Goal: Task Accomplishment & Management: Manage account settings

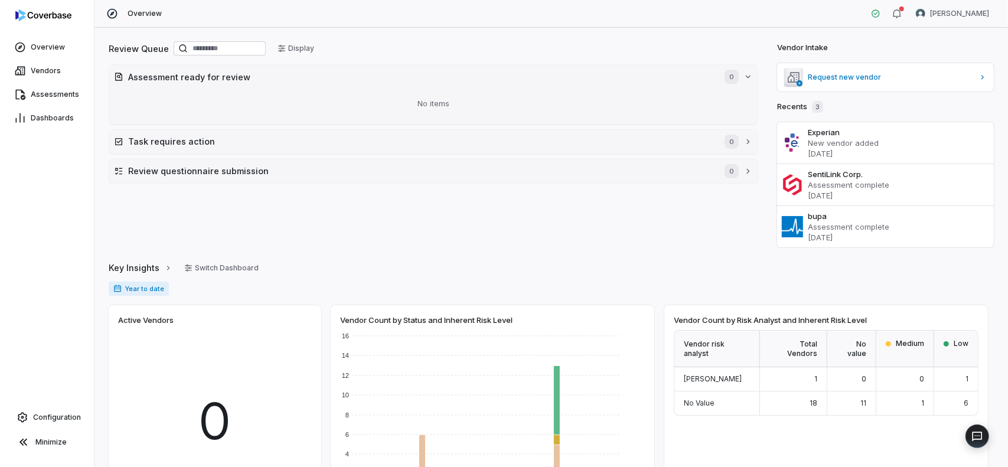
click at [478, 217] on div "Review Queue Display Assessment ready for review 0 No items Task requires actio…" at bounding box center [434, 144] width 650 height 208
click at [44, 66] on span "Vendors" at bounding box center [46, 70] width 30 height 9
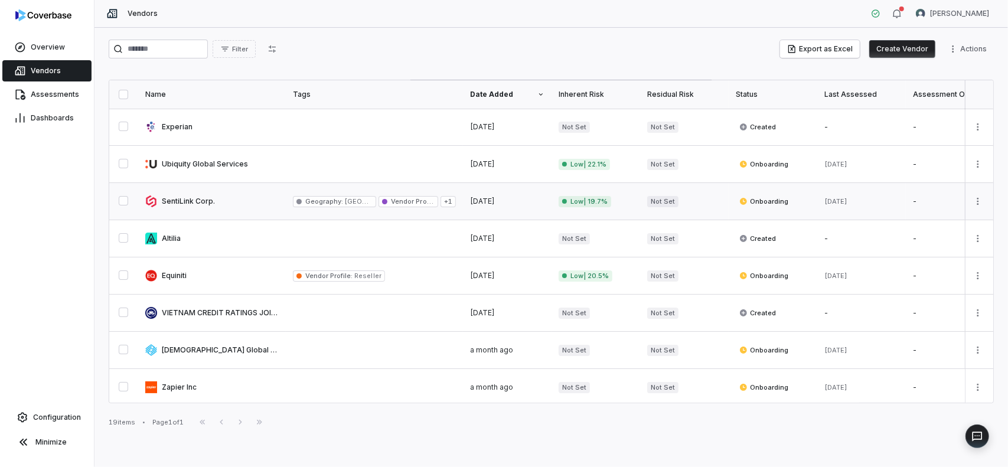
scroll to position [59, 0]
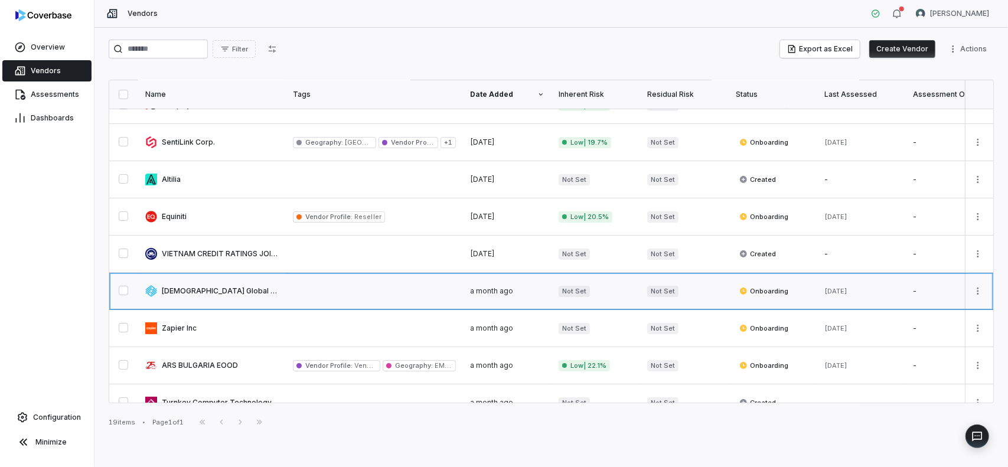
click at [220, 288] on link at bounding box center [212, 291] width 148 height 37
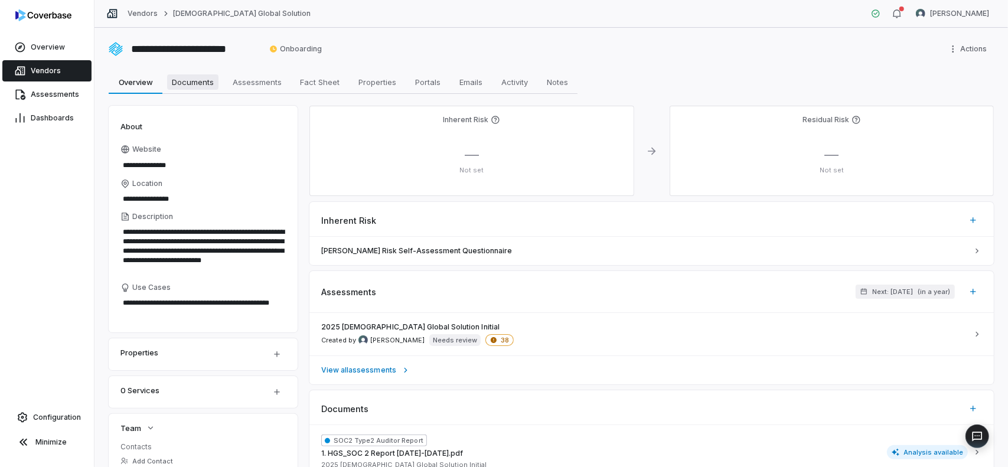
click at [198, 80] on span "Documents" at bounding box center [192, 81] width 51 height 15
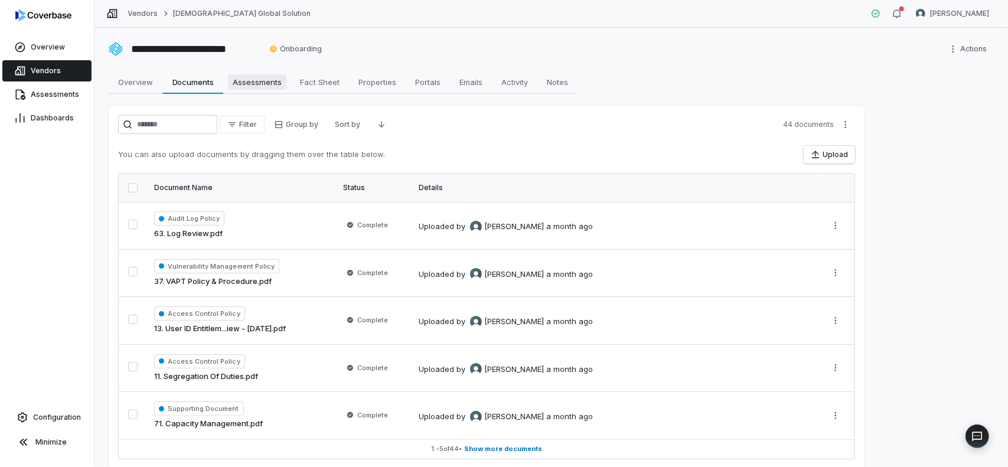
click at [256, 79] on span "Assessments" at bounding box center [257, 81] width 58 height 15
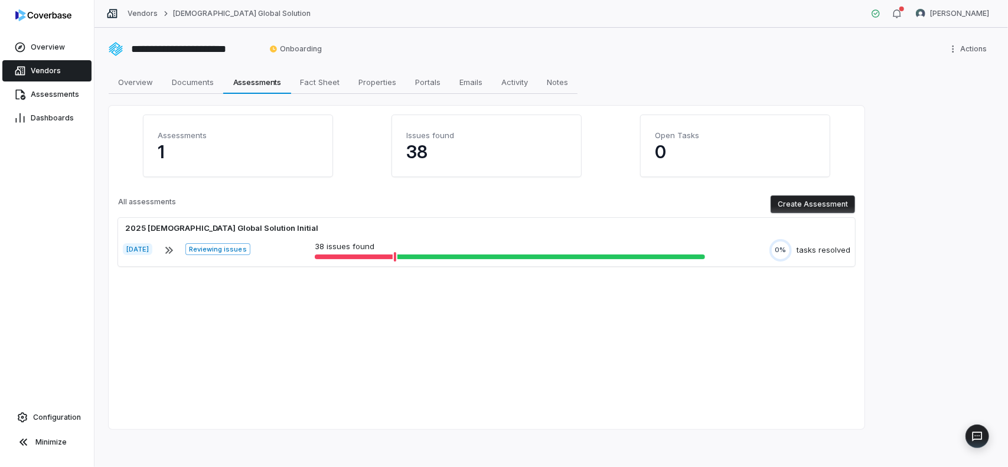
click at [41, 76] on link "Vendors" at bounding box center [46, 70] width 89 height 21
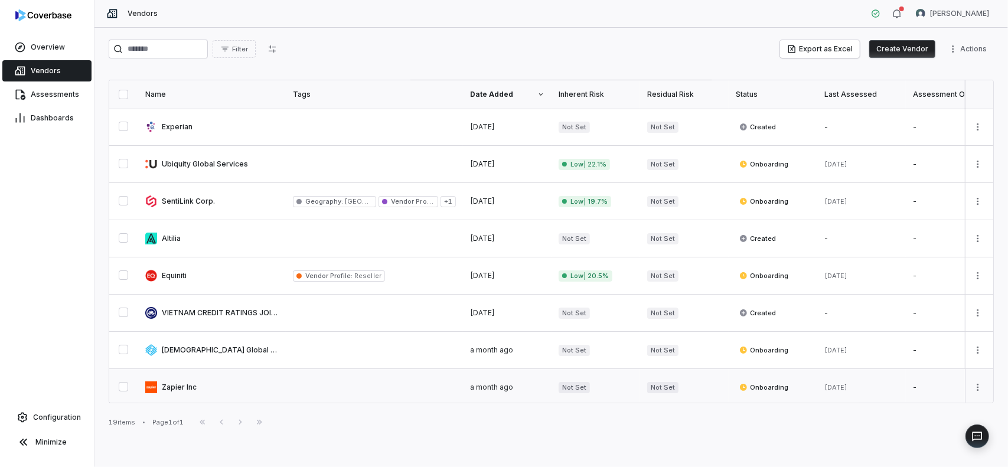
scroll to position [118, 0]
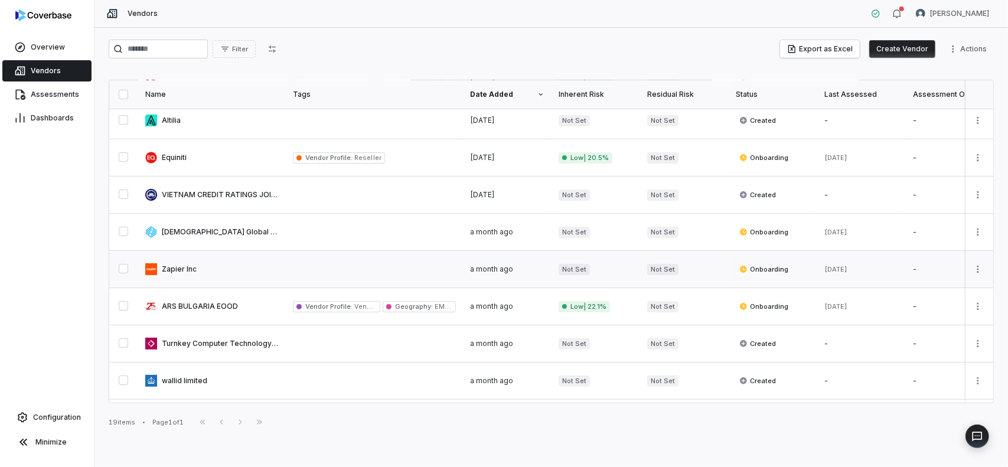
click at [183, 268] on link at bounding box center [212, 269] width 148 height 37
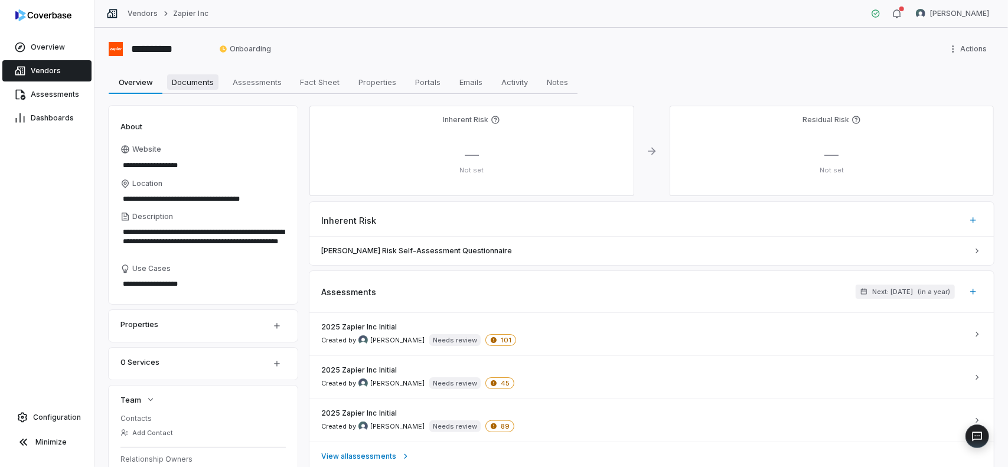
click at [198, 80] on span "Documents" at bounding box center [192, 81] width 51 height 15
type textarea "*"
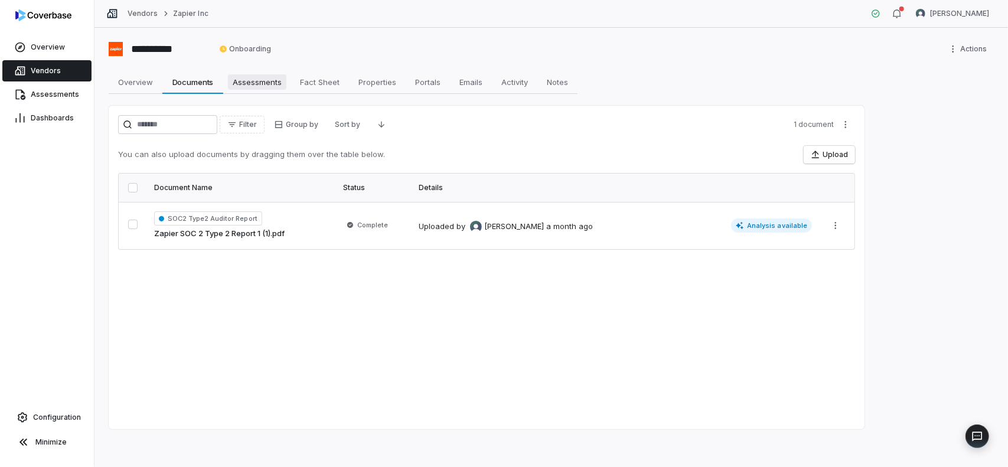
click at [265, 80] on span "Assessments" at bounding box center [257, 81] width 58 height 15
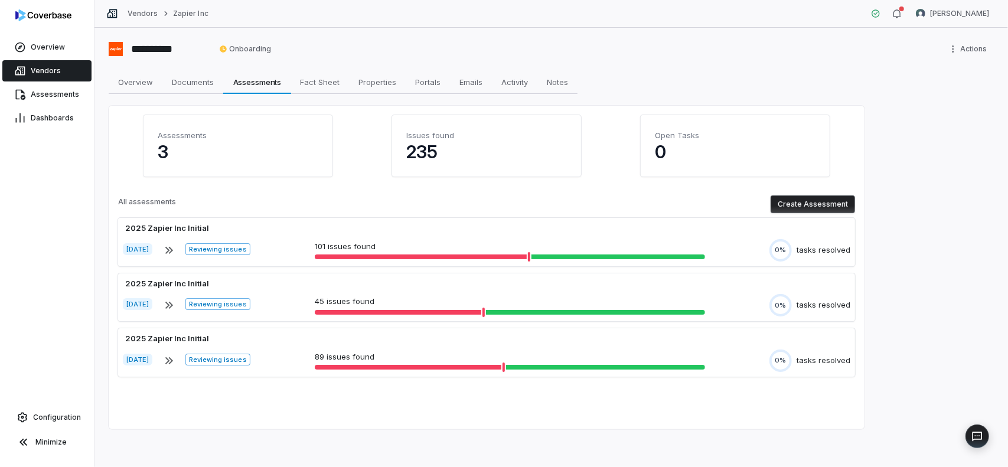
click at [797, 205] on button "Create Assessment" at bounding box center [813, 204] width 84 height 18
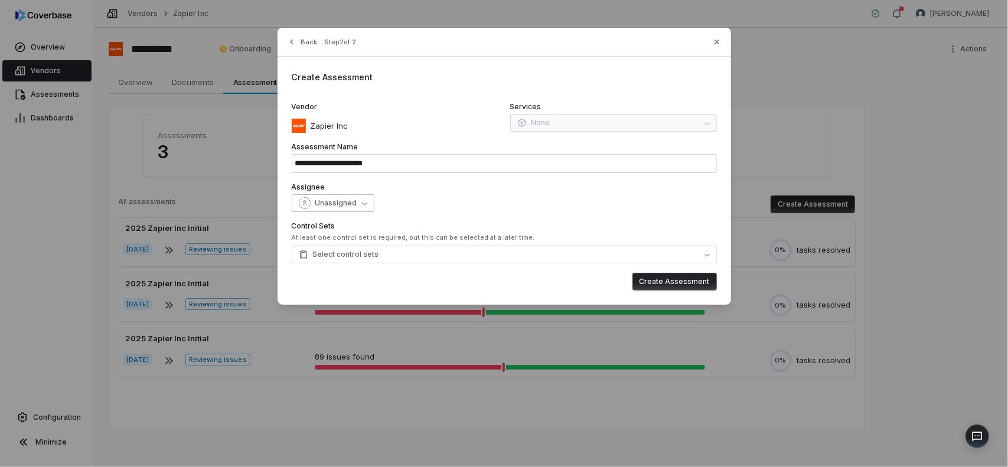
click at [350, 199] on span "Unassigned" at bounding box center [336, 202] width 42 height 9
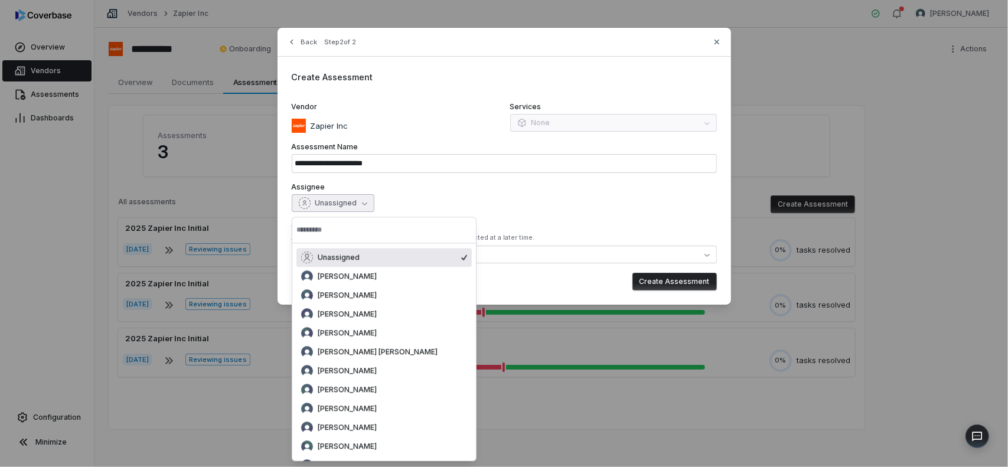
click at [385, 234] on input "text" at bounding box center [383, 230] width 175 height 26
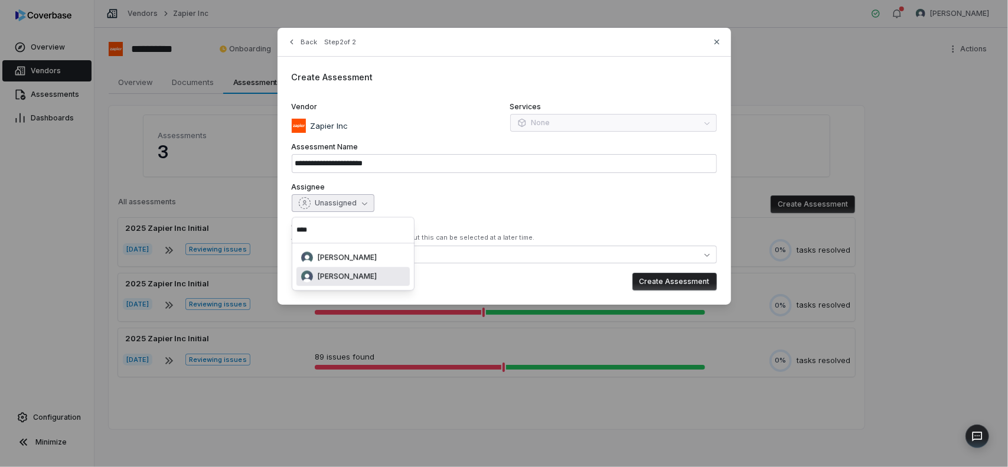
type input "****"
click at [357, 279] on span "[PERSON_NAME]" at bounding box center [347, 276] width 59 height 9
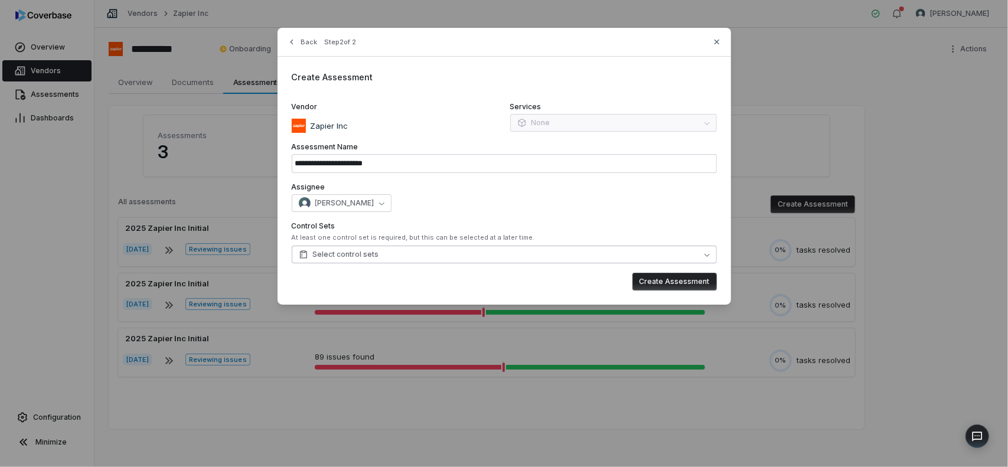
click at [425, 252] on button "Select control sets" at bounding box center [504, 255] width 425 height 18
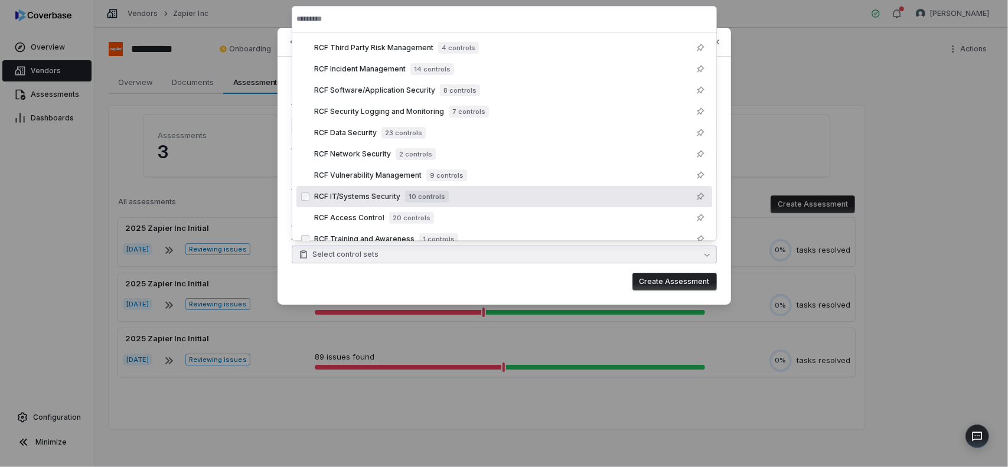
scroll to position [59, 0]
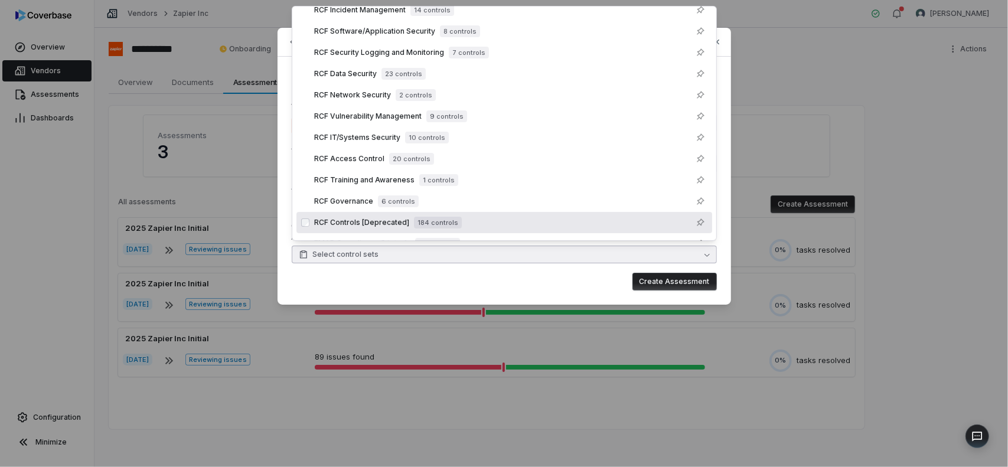
click at [455, 224] on span "184 controls" at bounding box center [438, 223] width 48 height 12
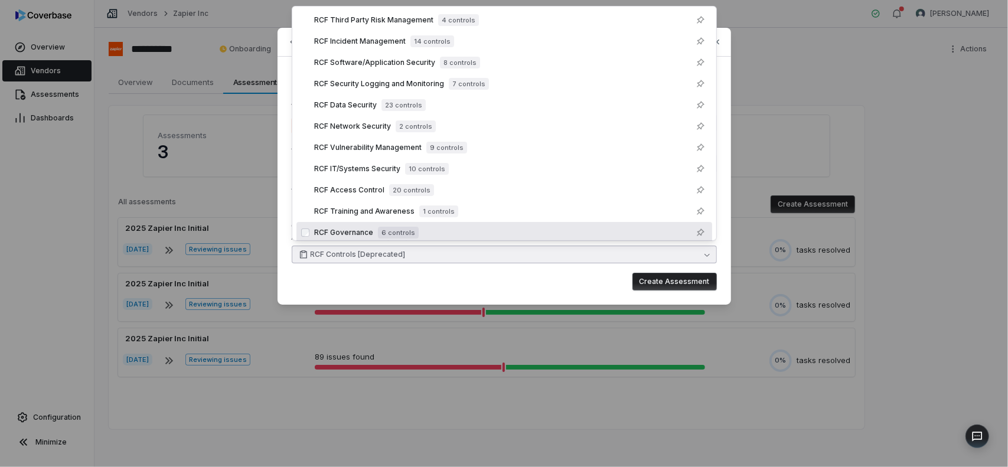
click at [588, 281] on div "Create Assessment" at bounding box center [504, 282] width 425 height 18
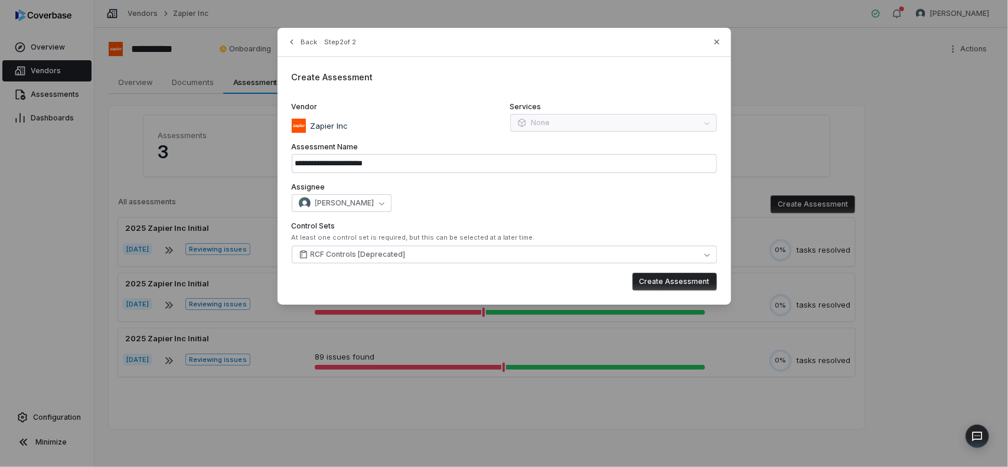
click at [659, 278] on button "Create Assessment" at bounding box center [674, 282] width 84 height 18
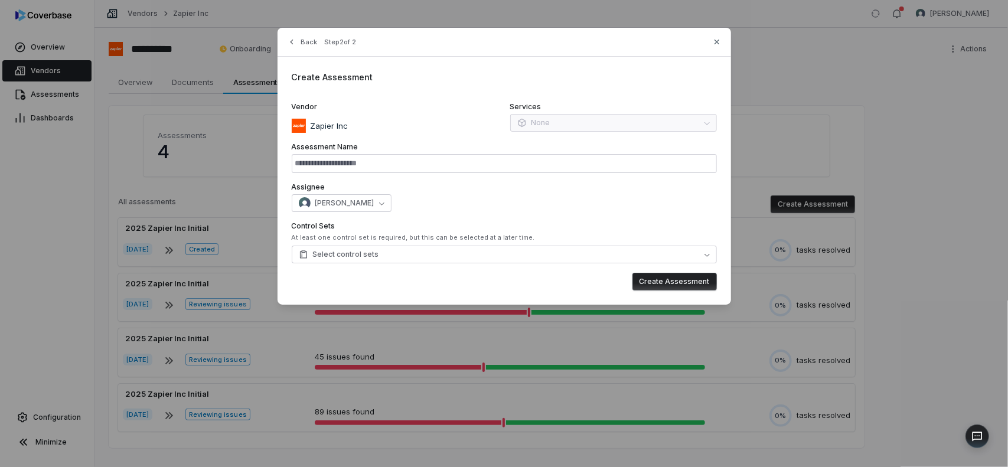
type input "**********"
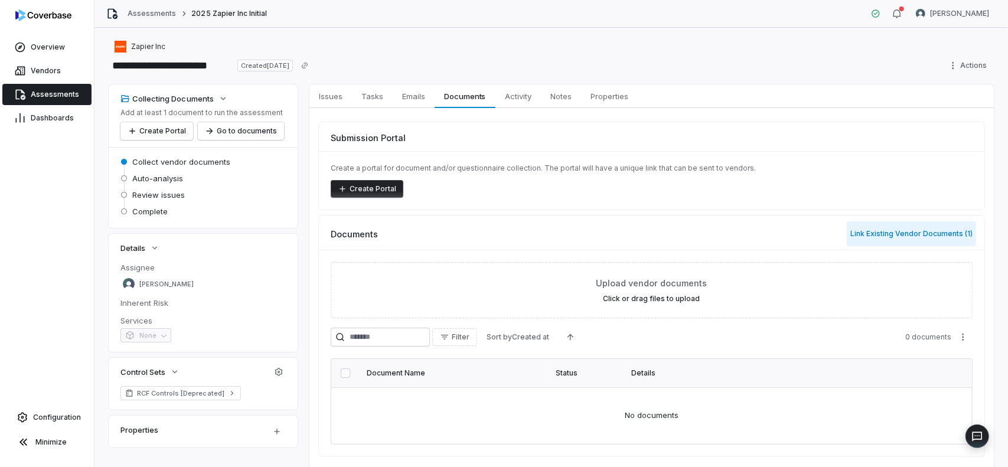
click at [888, 237] on button "Link Existing Vendor Documents ( 1 )" at bounding box center [911, 233] width 129 height 25
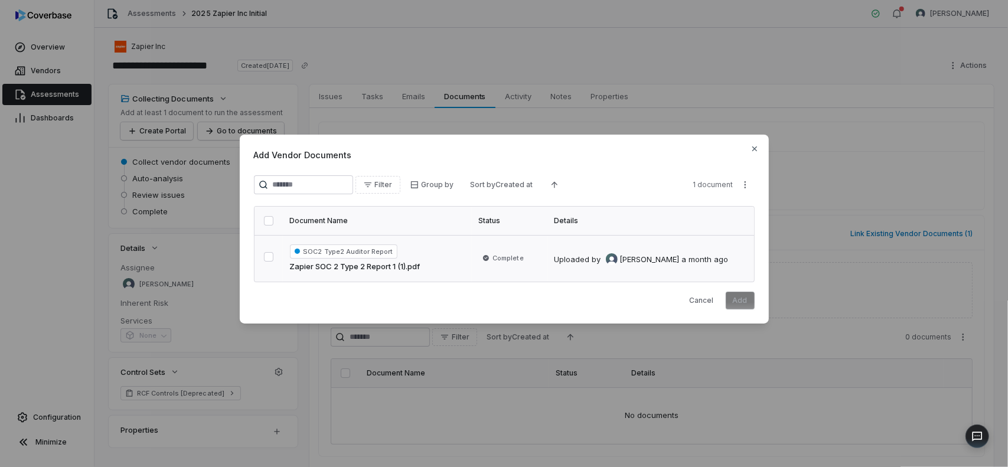
click at [268, 255] on button "button" at bounding box center [268, 256] width 9 height 9
click at [738, 295] on button "Add" at bounding box center [740, 301] width 29 height 18
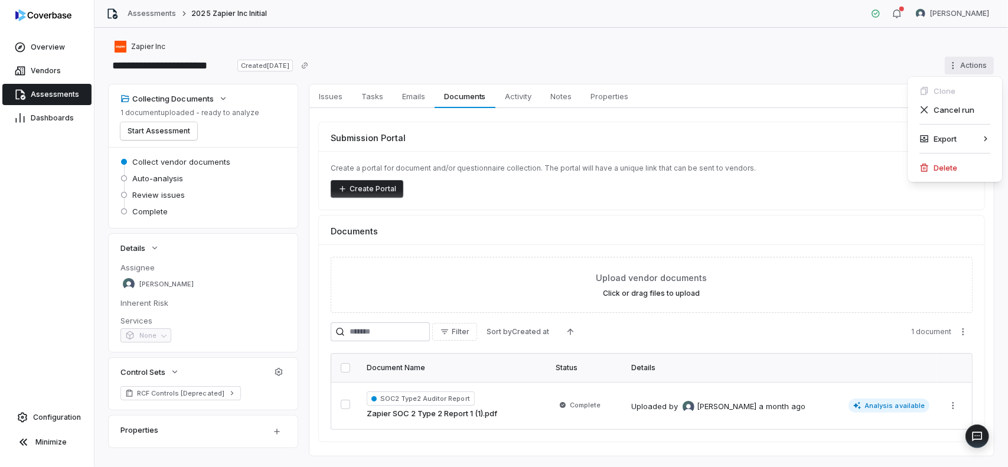
click at [959, 61] on html "**********" at bounding box center [504, 233] width 1008 height 467
click at [844, 107] on html "**********" at bounding box center [504, 233] width 1008 height 467
click at [952, 64] on html "**********" at bounding box center [504, 233] width 1008 height 467
click at [836, 114] on html "**********" at bounding box center [504, 233] width 1008 height 467
click at [38, 74] on span "Vendors" at bounding box center [46, 70] width 30 height 9
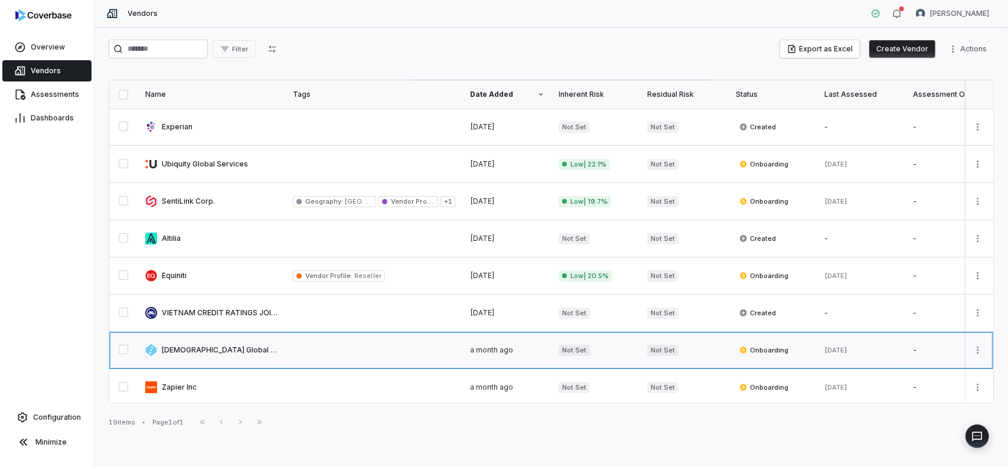
click at [215, 343] on link at bounding box center [212, 350] width 148 height 37
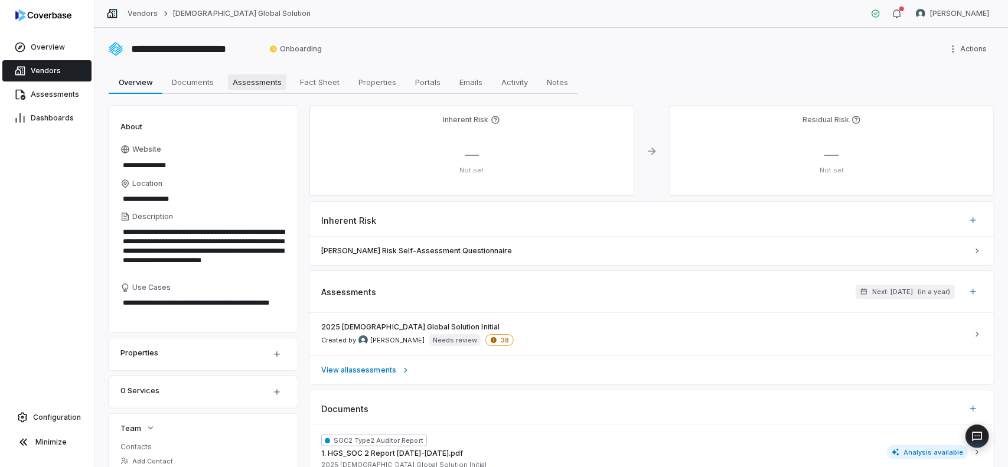
click at [250, 86] on span "Assessments" at bounding box center [257, 81] width 58 height 15
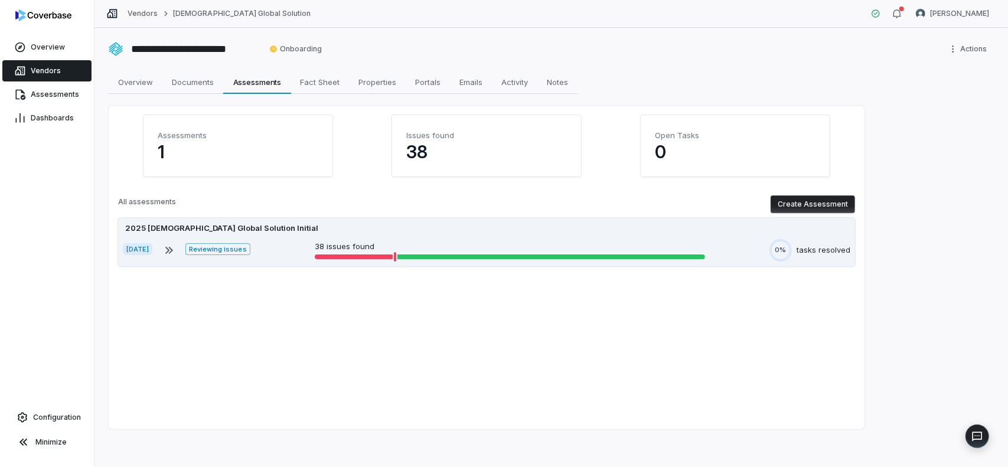
click at [685, 232] on div "2025 [DEMOGRAPHIC_DATA] Global Solution Initial" at bounding box center [487, 229] width 728 height 12
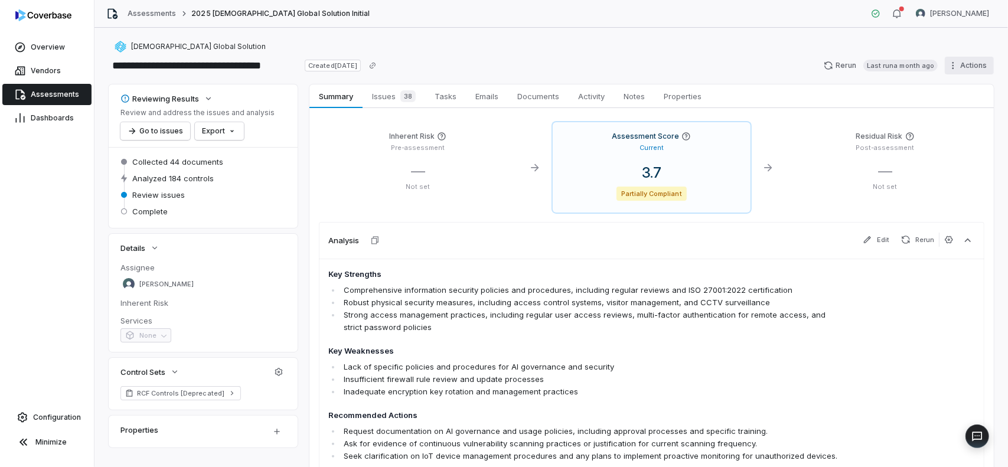
click at [958, 64] on html "**********" at bounding box center [504, 233] width 1008 height 467
click at [942, 168] on div "Delete" at bounding box center [954, 167] width 85 height 19
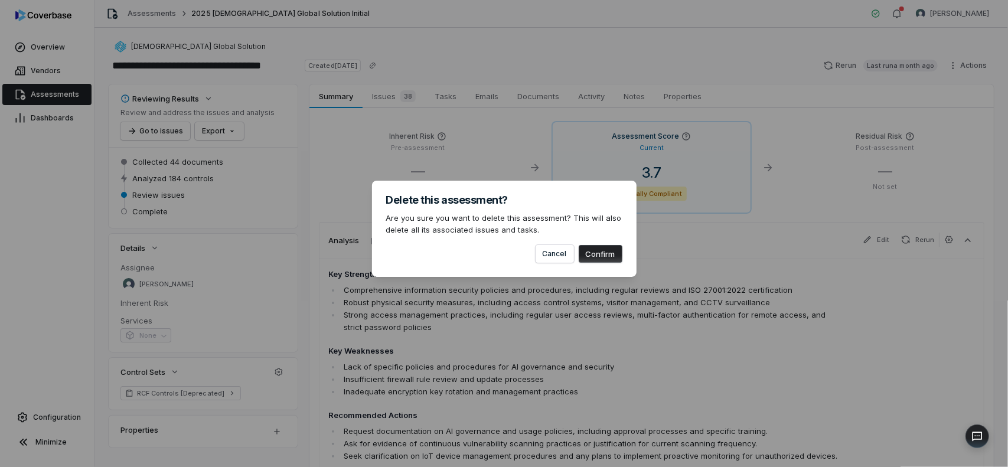
click at [594, 259] on button "Confirm" at bounding box center [601, 254] width 44 height 18
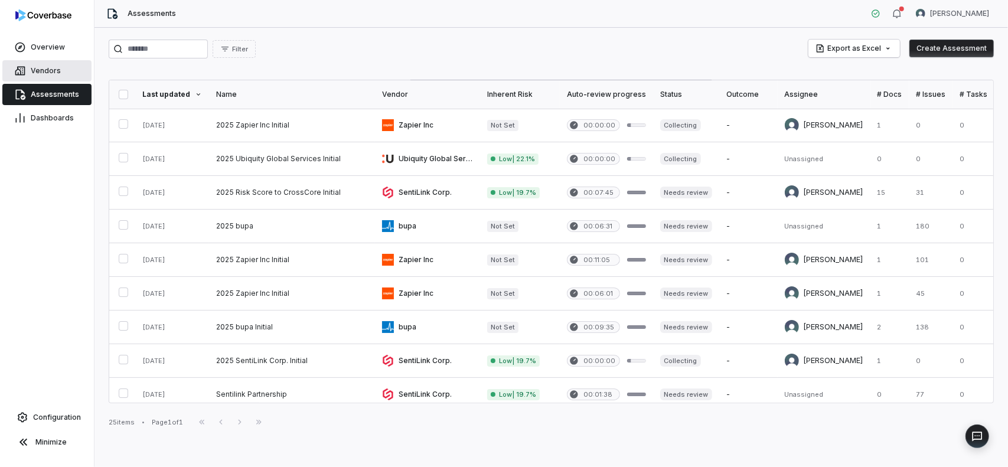
click at [39, 71] on span "Vendors" at bounding box center [46, 70] width 30 height 9
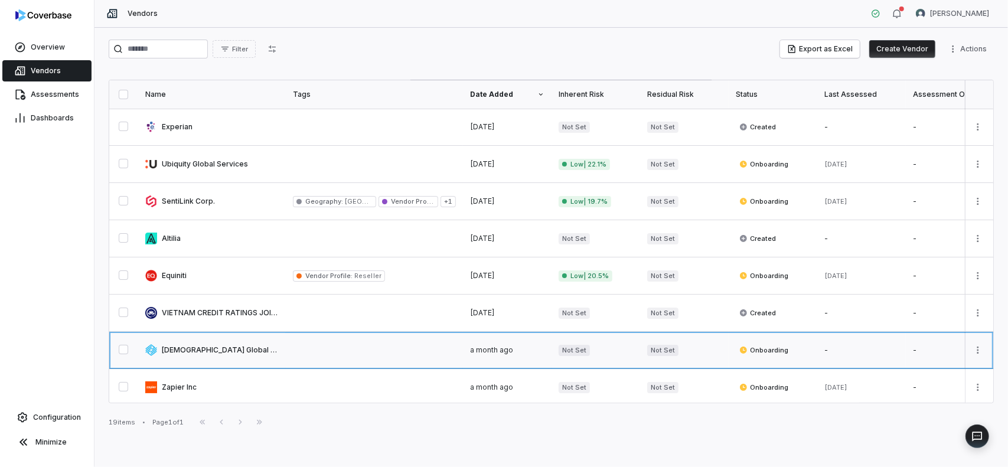
click at [214, 345] on link at bounding box center [212, 350] width 148 height 37
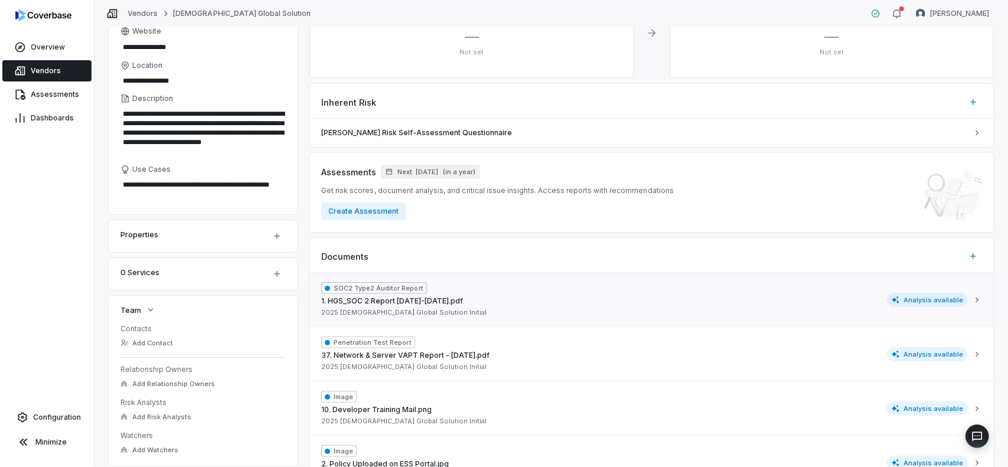
scroll to position [343, 0]
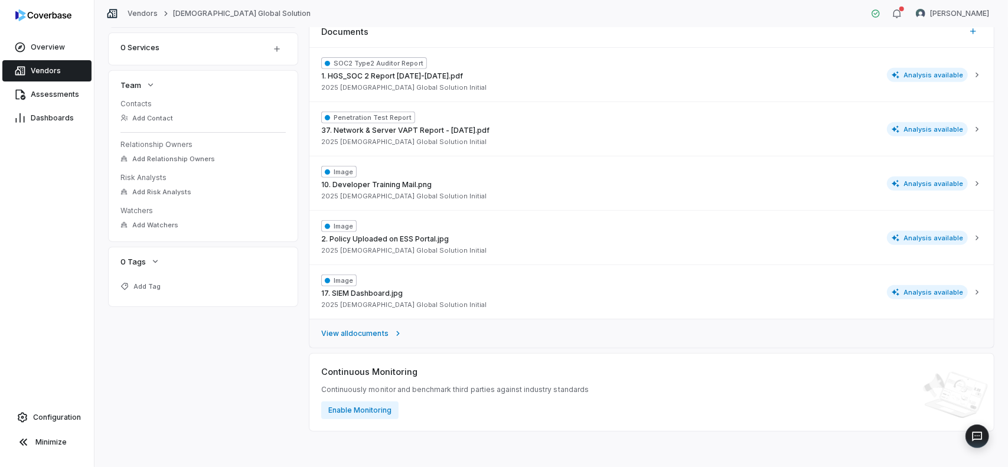
click at [370, 337] on link "View all documents" at bounding box center [651, 333] width 684 height 29
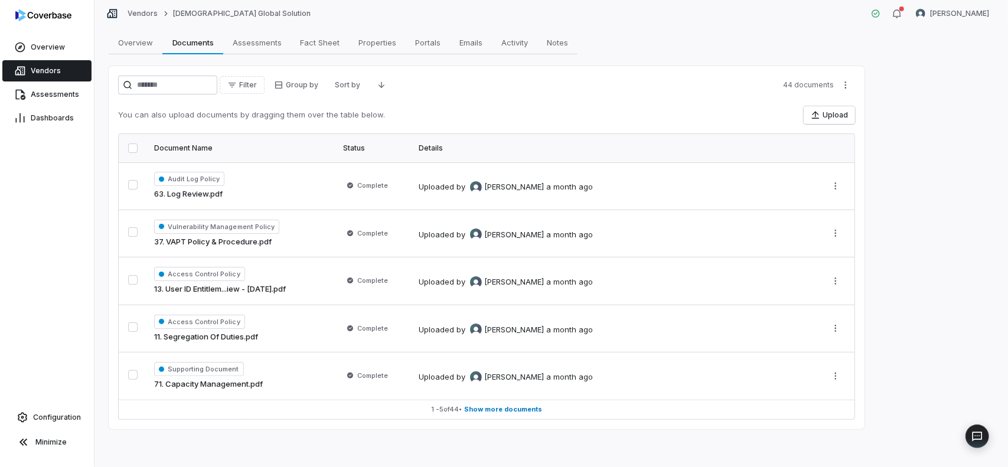
scroll to position [37, 0]
click at [843, 90] on html "**********" at bounding box center [504, 233] width 1008 height 467
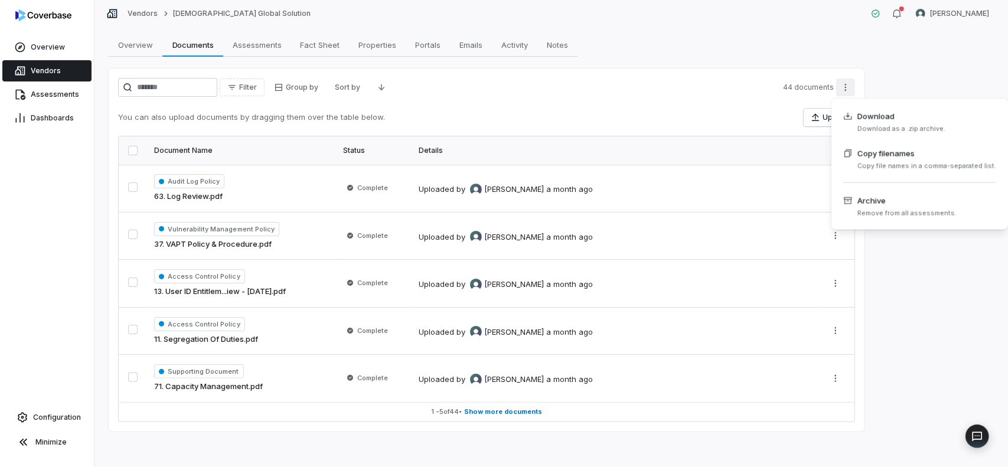
click at [134, 152] on html "**********" at bounding box center [504, 233] width 1008 height 467
click at [136, 152] on button "button" at bounding box center [132, 150] width 9 height 9
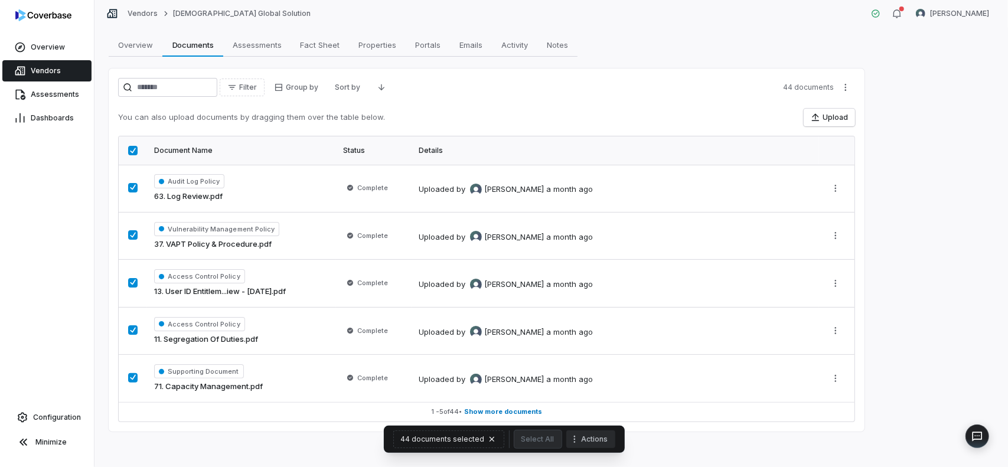
click at [586, 437] on button "Actions" at bounding box center [590, 439] width 49 height 18
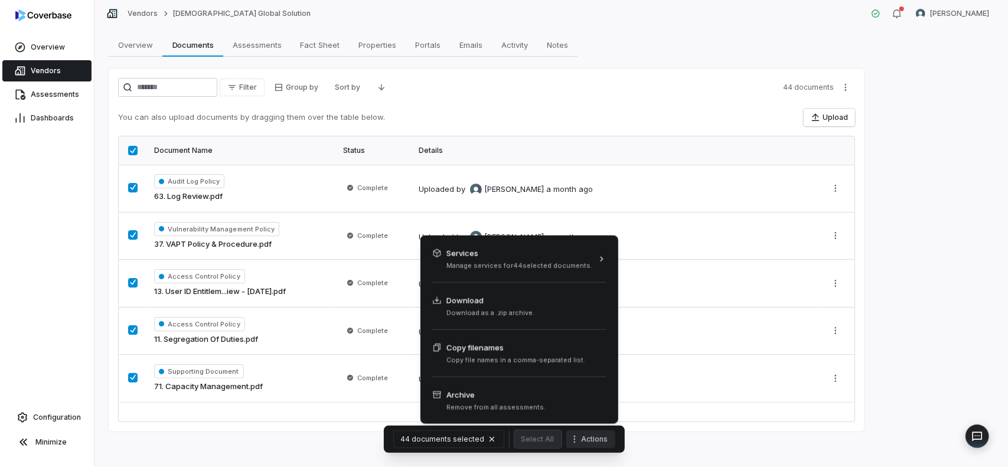
click at [707, 116] on html "**********" at bounding box center [504, 233] width 1008 height 467
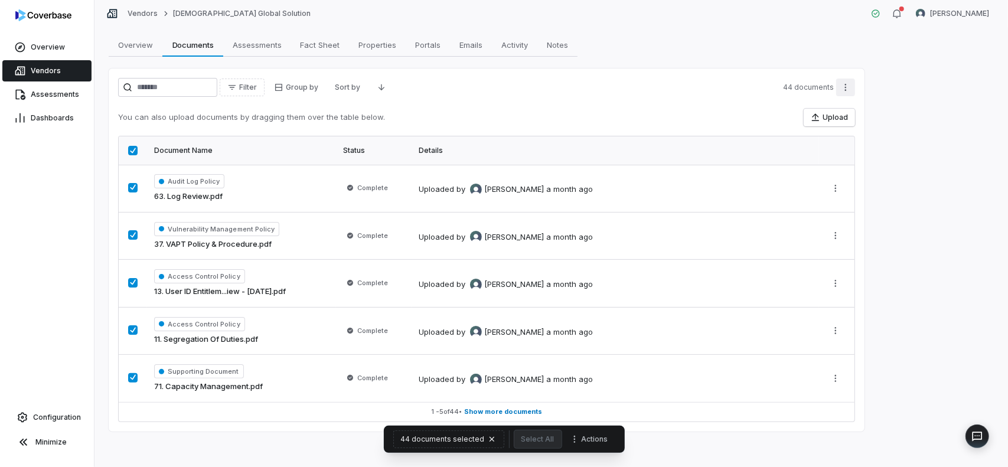
click at [844, 83] on html "**********" at bounding box center [504, 233] width 1008 height 467
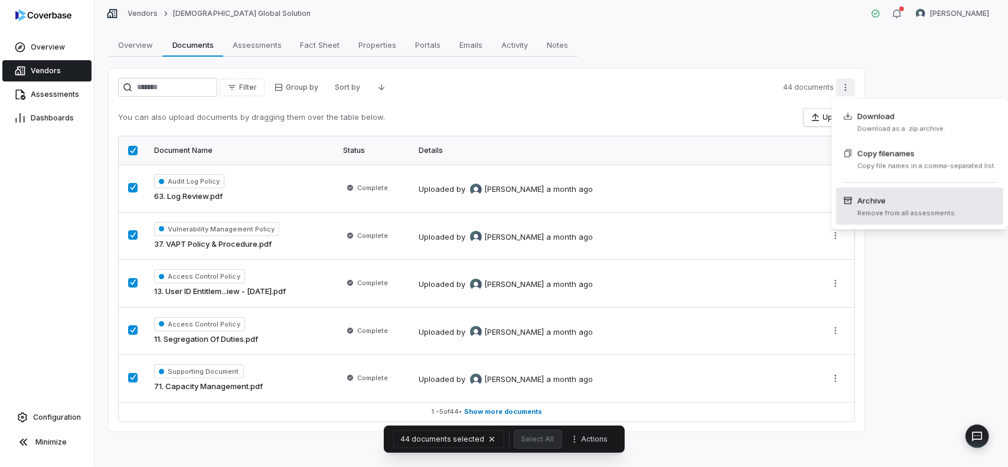
click at [876, 211] on span "Remove from all assessments." at bounding box center [906, 213] width 99 height 9
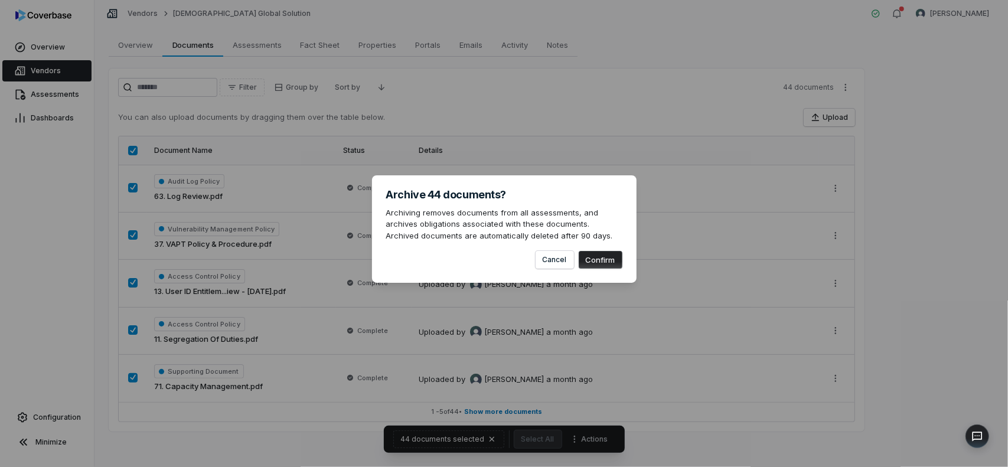
click at [611, 260] on button "Confirm" at bounding box center [601, 260] width 44 height 18
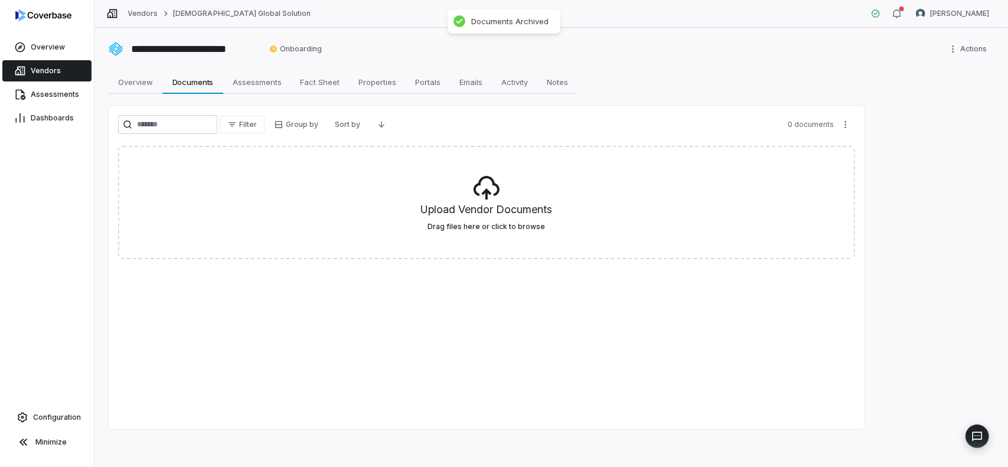
scroll to position [0, 0]
click at [450, 364] on div "Filter Group by Sort by 0 documents Upload Vendor Documents Drag files here or …" at bounding box center [487, 268] width 756 height 324
click at [767, 293] on div "Filter Group by Sort by 0 documents Upload Vendor Documents Drag files here or …" at bounding box center [487, 268] width 756 height 324
click at [146, 81] on span "Overview" at bounding box center [135, 81] width 44 height 15
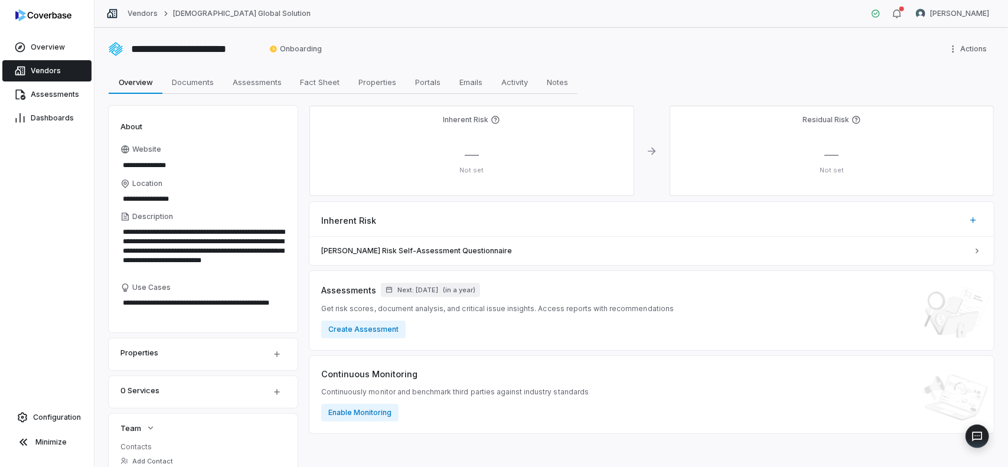
type textarea "*"
click at [45, 71] on span "Vendors" at bounding box center [46, 70] width 30 height 9
